Goal: Find contact information: Find contact information

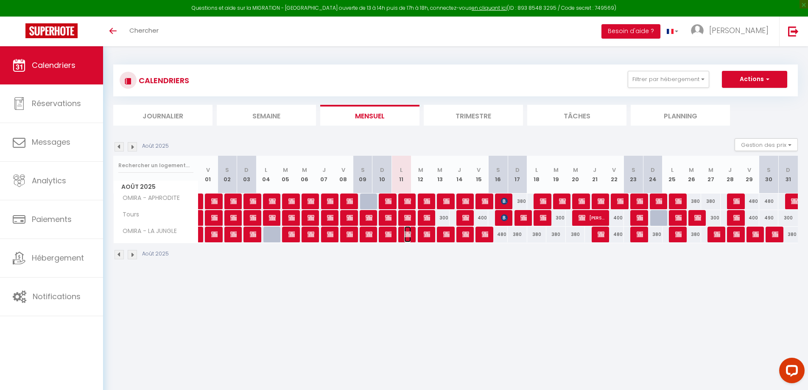
click at [404, 234] on img at bounding box center [407, 234] width 7 height 7
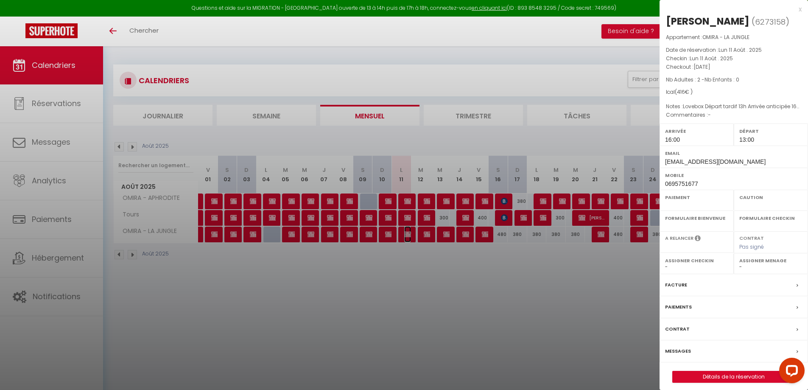
select select "OK"
select select "KO"
select select "0"
select select "1"
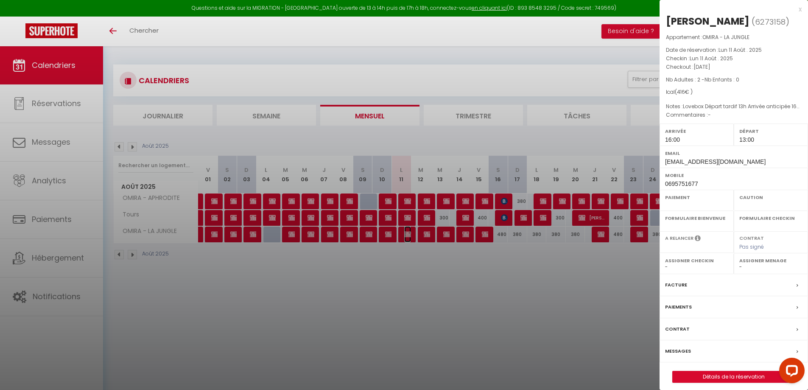
select select
drag, startPoint x: 745, startPoint y: 150, endPoint x: 744, endPoint y: 159, distance: 8.9
click at [744, 159] on div "Email [EMAIL_ADDRESS][DOMAIN_NAME]" at bounding box center [733, 156] width 148 height 22
copy div "[EMAIL_ADDRESS][DOMAIN_NAME]"
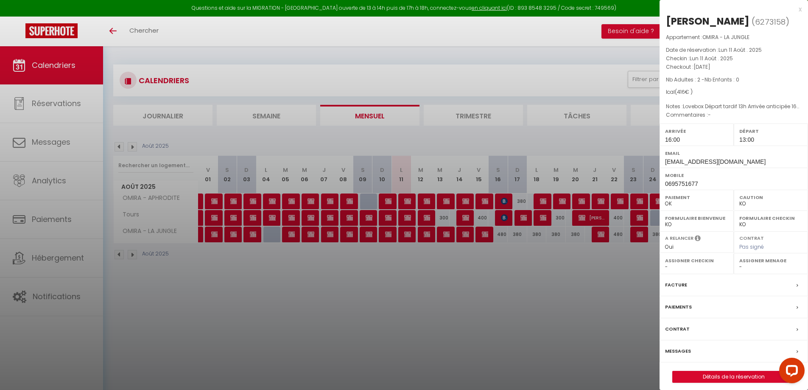
click at [407, 204] on div at bounding box center [404, 195] width 808 height 390
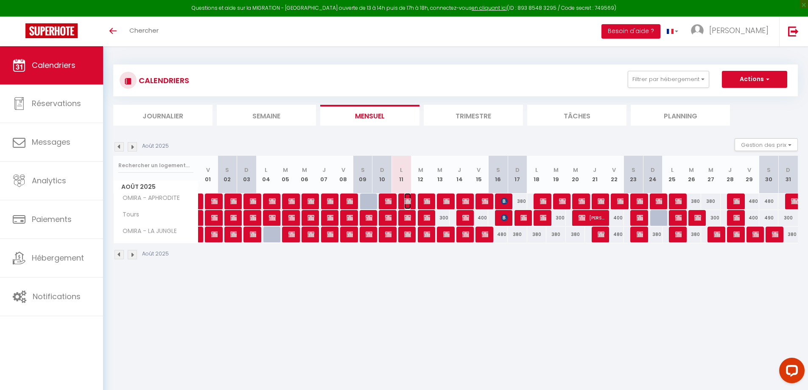
click at [405, 199] on img at bounding box center [407, 201] width 7 height 7
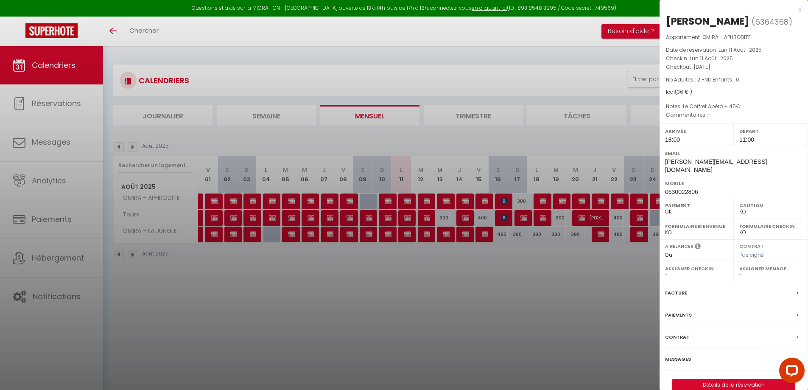
drag, startPoint x: 758, startPoint y: 164, endPoint x: 759, endPoint y: 177, distance: 12.4
click at [759, 175] on div "Email [PERSON_NAME][EMAIL_ADDRESS][DOMAIN_NAME]" at bounding box center [733, 160] width 148 height 30
copy div "[PERSON_NAME][EMAIL_ADDRESS][DOMAIN_NAME]"
click at [409, 219] on div at bounding box center [404, 195] width 808 height 390
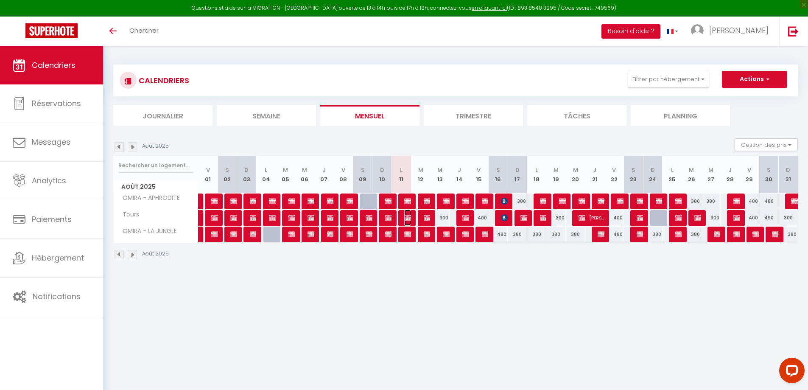
click at [407, 217] on img at bounding box center [407, 217] width 7 height 7
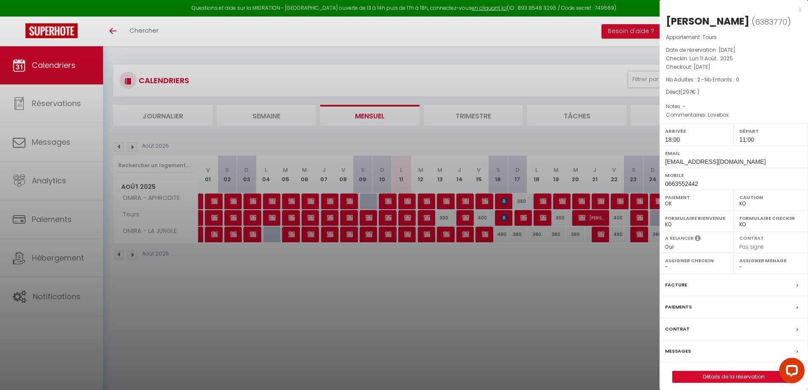
drag, startPoint x: 727, startPoint y: 151, endPoint x: 730, endPoint y: 160, distance: 9.7
click at [730, 160] on div "Email [EMAIL_ADDRESS][DOMAIN_NAME]" at bounding box center [733, 156] width 148 height 22
copy div "[EMAIL_ADDRESS][DOMAIN_NAME]"
click at [419, 284] on div at bounding box center [404, 195] width 808 height 390
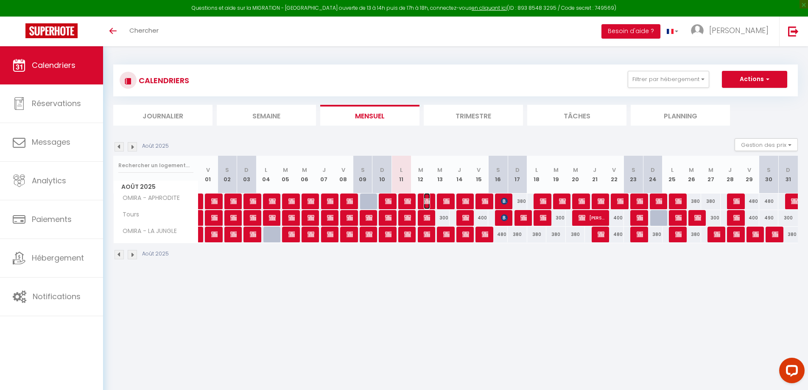
click at [426, 201] on img at bounding box center [426, 201] width 7 height 7
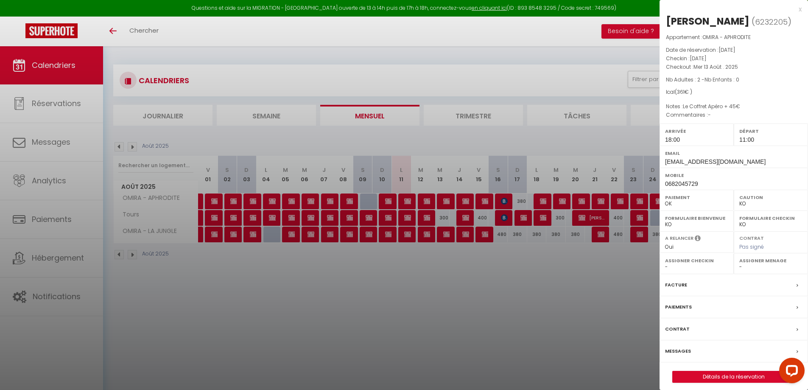
click at [427, 287] on div at bounding box center [404, 195] width 808 height 390
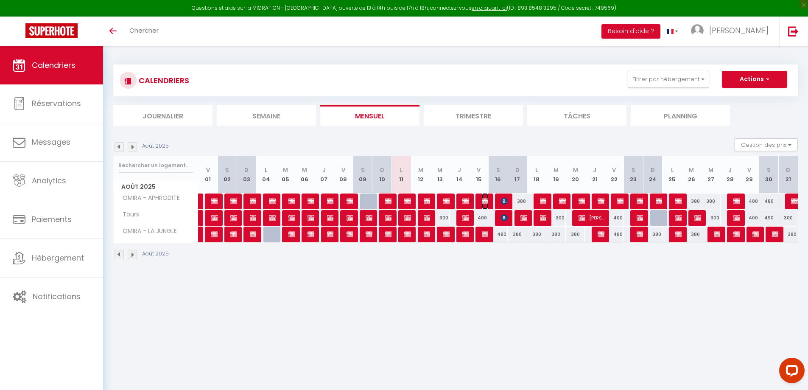
click at [484, 201] on img at bounding box center [485, 201] width 7 height 7
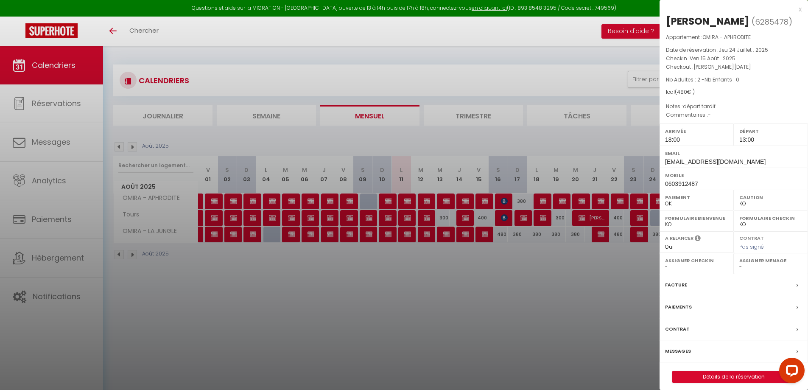
click at [471, 297] on div at bounding box center [404, 195] width 808 height 390
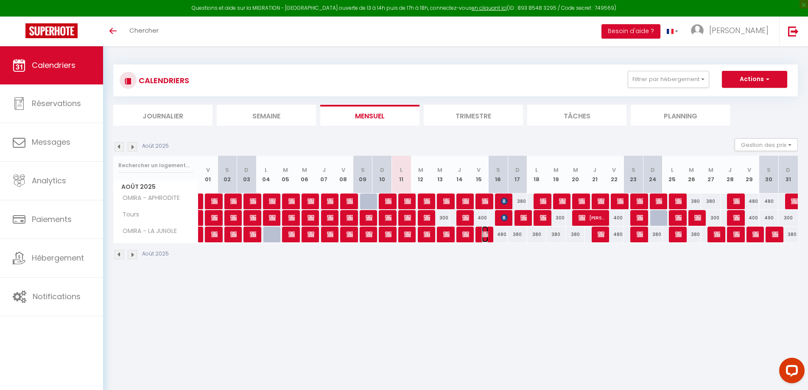
click at [485, 231] on img at bounding box center [485, 234] width 7 height 7
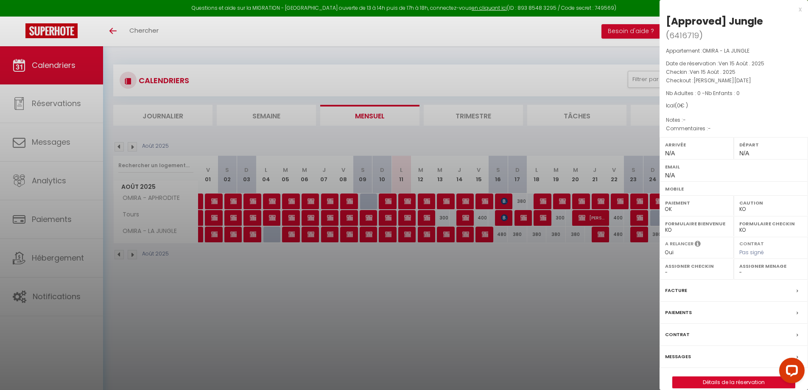
click at [470, 277] on div at bounding box center [404, 195] width 808 height 390
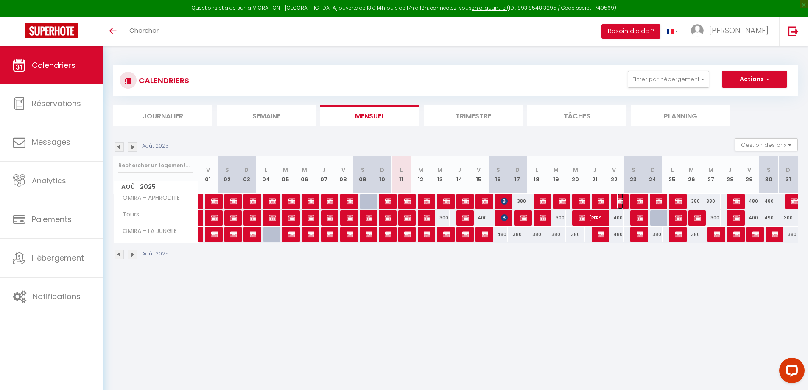
click at [617, 197] on span "[Approved] (#2989)" at bounding box center [620, 201] width 6 height 16
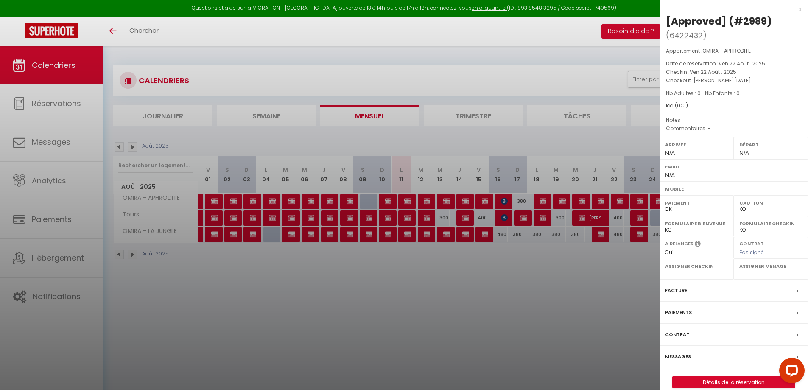
click at [571, 286] on div at bounding box center [404, 195] width 808 height 390
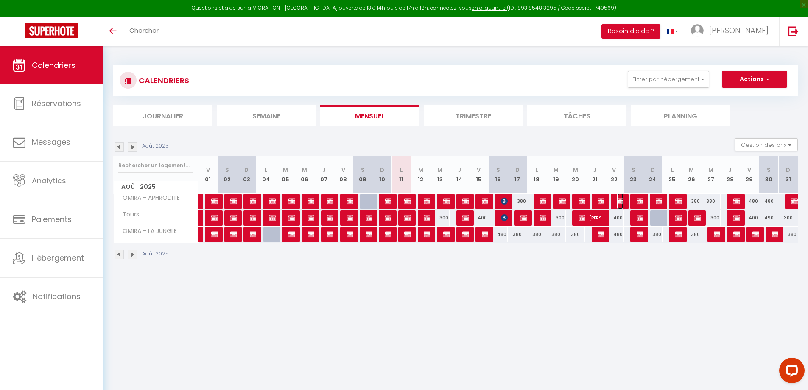
click at [617, 203] on img at bounding box center [620, 201] width 7 height 7
